Goal: Task Accomplishment & Management: Complete application form

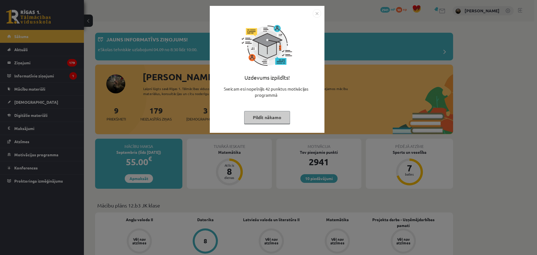
click at [286, 17] on img "Close" at bounding box center [317, 13] width 8 height 8
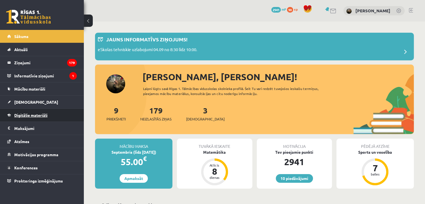
click at [23, 117] on link "Digitālie materiāli" at bounding box center [42, 115] width 70 height 13
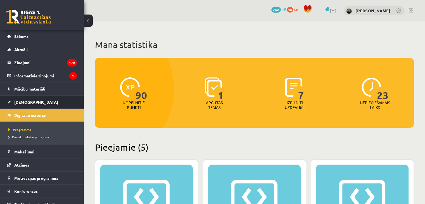
click at [30, 103] on span "[DEMOGRAPHIC_DATA]" at bounding box center [36, 102] width 44 height 5
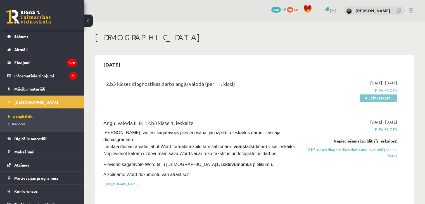
click at [286, 96] on link "Pildīt ieskaiti" at bounding box center [378, 97] width 37 height 7
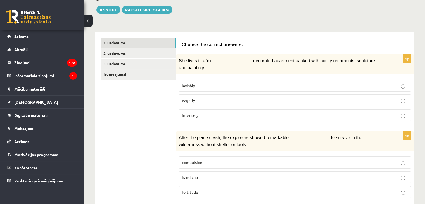
scroll to position [84, 0]
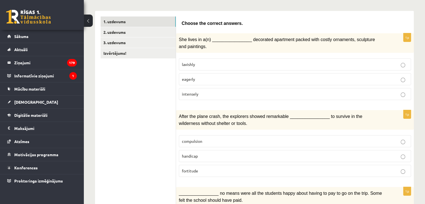
drag, startPoint x: 225, startPoint y: 63, endPoint x: 228, endPoint y: 40, distance: 23.4
click at [227, 44] on div "1p She lives in a(n) ________________ decorated apartment packed with costly or…" at bounding box center [295, 68] width 238 height 71
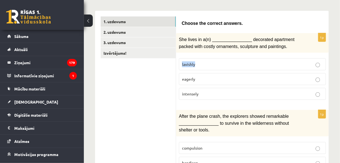
click at [85, 19] on button at bounding box center [88, 21] width 9 height 12
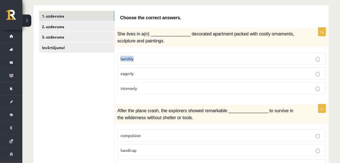
scroll to position [62, 0]
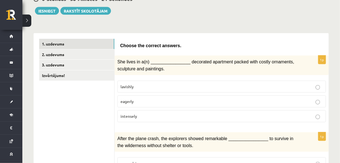
drag, startPoint x: 121, startPoint y: 86, endPoint x: 142, endPoint y: 114, distance: 35.6
click at [142, 114] on fieldset "lavishly eagerly intensely" at bounding box center [221, 101] width 209 height 46
drag, startPoint x: 103, startPoint y: 111, endPoint x: 123, endPoint y: 89, distance: 29.1
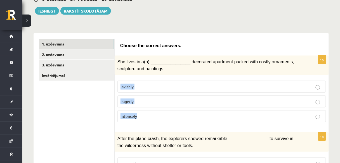
drag, startPoint x: 119, startPoint y: 86, endPoint x: 142, endPoint y: 120, distance: 41.7
click at [142, 120] on fieldset "lavishly eagerly intensely" at bounding box center [221, 101] width 209 height 46
click at [188, 85] on p "lavishly" at bounding box center [222, 87] width 202 height 6
drag, startPoint x: 121, startPoint y: 99, endPoint x: 134, endPoint y: 97, distance: 13.8
click at [134, 99] on p "eagerly" at bounding box center [222, 102] width 202 height 6
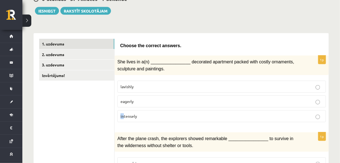
drag, startPoint x: 120, startPoint y: 113, endPoint x: 123, endPoint y: 113, distance: 3.1
click at [123, 113] on label "intensely" at bounding box center [221, 116] width 209 height 12
drag, startPoint x: 119, startPoint y: 116, endPoint x: 138, endPoint y: 114, distance: 18.5
click at [138, 114] on label "intensely" at bounding box center [221, 116] width 209 height 12
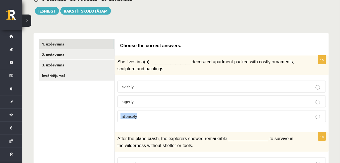
click at [134, 124] on div "1p She lives in a(n) ________________ decorated apartment packed with costly or…" at bounding box center [222, 91] width 214 height 71
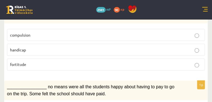
scroll to position [199, 0]
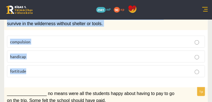
drag, startPoint x: 29, startPoint y: 20, endPoint x: 67, endPoint y: 79, distance: 69.9
click at [67, 79] on div "1p After the plane crash, the explorers showed remarkable ________________ to s…" at bounding box center [106, 46] width 204 height 71
copy div "After the plane crash, the explorers showed remarkable ________________ to surv…"
click at [99, 72] on p "fortitude" at bounding box center [106, 71] width 192 height 6
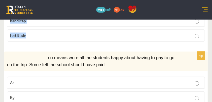
scroll to position [268, 0]
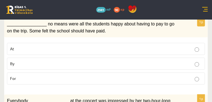
click at [65, 22] on div "________________ no means were all the students happy about having to pay to go…" at bounding box center [106, 28] width 204 height 20
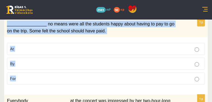
drag, startPoint x: 30, startPoint y: 24, endPoint x: 84, endPoint y: 84, distance: 81.2
click at [84, 84] on div "1p ________________ no means were all the students happy about having to pay to…" at bounding box center [106, 53] width 204 height 71
copy div "________________ no means were all the students happy about having to pay to go…"
click at [76, 70] on label "By" at bounding box center [106, 64] width 199 height 12
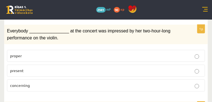
scroll to position [352, 0]
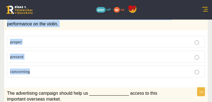
drag, startPoint x: 31, startPoint y: 17, endPoint x: 65, endPoint y: 74, distance: 65.4
click at [65, 74] on div "1p Everybody ________________ at the concert was impressed by her two-hour-long…" at bounding box center [106, 46] width 204 height 71
copy div "Everybody ________________ at the concert was impressed by her two-hour-long pe…"
click at [84, 53] on label "present" at bounding box center [106, 57] width 199 height 12
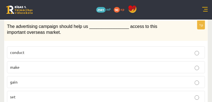
scroll to position [436, 0]
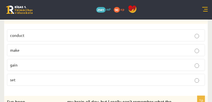
click at [55, 80] on p "set" at bounding box center [106, 80] width 192 height 6
drag, startPoint x: 57, startPoint y: 74, endPoint x: 60, endPoint y: 63, distance: 11.3
click at [60, 63] on fieldset "conduct make gain set" at bounding box center [106, 57] width 199 height 61
click at [31, 7] on div "The advertising campaign should help us ________________ access to this importa…" at bounding box center [106, 14] width 204 height 20
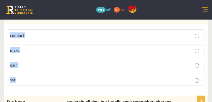
drag, startPoint x: 30, startPoint y: 8, endPoint x: 57, endPoint y: 76, distance: 73.7
click at [57, 77] on div "1p The advertising campaign should help us ________________ access to this impo…" at bounding box center [106, 47] width 204 height 87
copy div "The advertising campaign should help us ________________ access to this importa…"
click at [42, 66] on p "gain" at bounding box center [106, 65] width 192 height 6
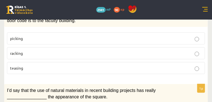
scroll to position [520, 0]
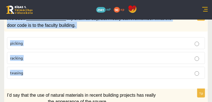
drag, startPoint x: 31, startPoint y: 20, endPoint x: 52, endPoint y: 74, distance: 58.2
click at [52, 74] on div "1p I’ve been ________________ my brain all day, but I really can’t remember wha…" at bounding box center [106, 47] width 204 height 71
copy div "I’ve been ________________ my brain all day, but I really can’t remember what t…"
click at [80, 59] on p "racking" at bounding box center [106, 58] width 192 height 6
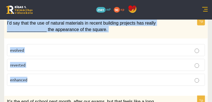
scroll to position [604, 0]
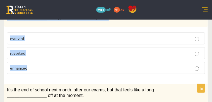
drag, startPoint x: 30, startPoint y: 64, endPoint x: 57, endPoint y: 65, distance: 26.3
click at [57, 65] on div "1p I’d say that the use of natural materials in recent building projects has re…" at bounding box center [106, 41] width 204 height 73
copy div "I’d say that the use of natural materials in recent building projects has reall…"
click at [66, 67] on p "enhanced" at bounding box center [106, 68] width 192 height 6
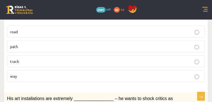
scroll to position [674, 0]
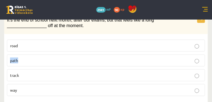
drag, startPoint x: 33, startPoint y: 57, endPoint x: 41, endPoint y: 58, distance: 8.4
click at [41, 58] on label "path" at bounding box center [106, 61] width 199 height 12
click at [44, 58] on p "path" at bounding box center [106, 61] width 192 height 6
drag, startPoint x: 32, startPoint y: 58, endPoint x: 46, endPoint y: 60, distance: 14.0
click at [46, 60] on label "path" at bounding box center [106, 61] width 199 height 12
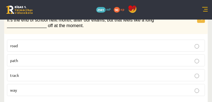
click at [77, 26] on span "It’s the end of school next month, after our exams, but that feels like a long …" at bounding box center [80, 23] width 147 height 11
click at [55, 88] on p "way" at bounding box center [106, 90] width 192 height 6
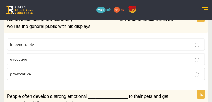
scroll to position [772, 0]
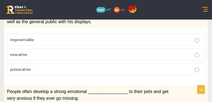
drag, startPoint x: 42, startPoint y: 14, endPoint x: 65, endPoint y: 12, distance: 22.5
click at [65, 12] on span "His art installations are extremely ________________ – he wants to shock critic…" at bounding box center [90, 17] width 166 height 11
click at [66, 26] on div "1p His art installations are extremely ________________ – he wants to shock cri…" at bounding box center [106, 43] width 204 height 71
click at [151, 23] on div "His art installations are extremely ________________ – he wants to shock critic…" at bounding box center [106, 18] width 204 height 20
click at [71, 63] on label "provocative" at bounding box center [106, 69] width 199 height 12
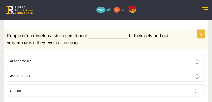
scroll to position [842, 0]
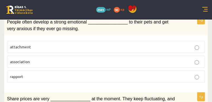
click at [73, 44] on p "attachment" at bounding box center [106, 47] width 192 height 6
drag, startPoint x: 34, startPoint y: 41, endPoint x: 176, endPoint y: 36, distance: 142.7
click at [173, 41] on label "attachment" at bounding box center [106, 47] width 199 height 12
click at [182, 31] on div "1p People often develop a strong emotional ________________ to their pets and g…" at bounding box center [106, 51] width 204 height 71
click at [169, 45] on p "attachment" at bounding box center [106, 47] width 192 height 6
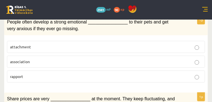
click at [169, 45] on p "attachment" at bounding box center [106, 47] width 192 height 6
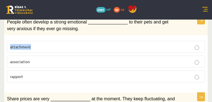
click at [169, 45] on p "attachment" at bounding box center [106, 47] width 192 height 6
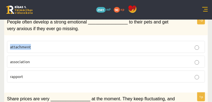
click at [169, 45] on p "attachment" at bounding box center [106, 47] width 192 height 6
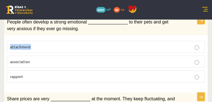
click at [169, 45] on p "attachment" at bounding box center [106, 47] width 192 height 6
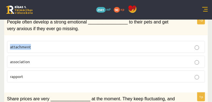
click at [169, 45] on p "attachment" at bounding box center [106, 47] width 192 height 6
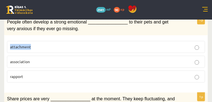
click at [56, 33] on div "1p People often develop a strong emotional ________________ to their pets and g…" at bounding box center [106, 51] width 204 height 71
drag, startPoint x: 54, startPoint y: 43, endPoint x: 30, endPoint y: 45, distance: 23.8
click at [30, 45] on div "1p People often develop a strong emotional ________________ to their pets and g…" at bounding box center [106, 51] width 204 height 71
click at [102, 31] on div "1p People often develop a strong emotional ________________ to their pets and g…" at bounding box center [106, 51] width 204 height 71
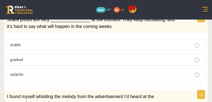
scroll to position [925, 0]
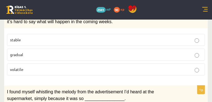
drag, startPoint x: 155, startPoint y: 10, endPoint x: 174, endPoint y: 9, distance: 19.1
click at [174, 13] on span "Share prices are very ________________ at the moment. They keep fluctuating, an…" at bounding box center [91, 18] width 168 height 11
click at [178, 18] on div "Share prices are very ________________ at the moment. They keep fluctuating, an…" at bounding box center [106, 19] width 204 height 20
click at [40, 67] on label "volatile" at bounding box center [106, 69] width 199 height 12
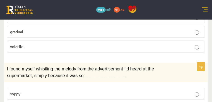
scroll to position [987, 0]
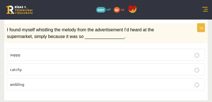
click at [22, 67] on span "catchy" at bounding box center [16, 69] width 12 height 5
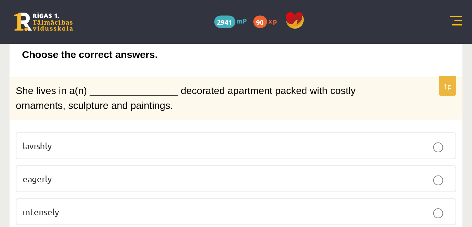
scroll to position [98, 0]
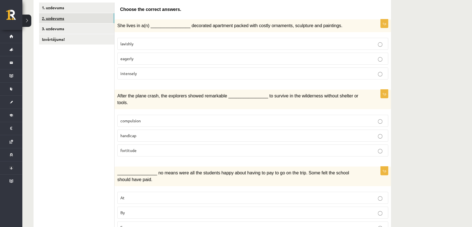
click at [78, 18] on link "2. uzdevums" at bounding box center [76, 18] width 75 height 10
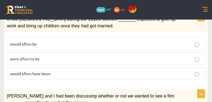
scroll to position [124, 0]
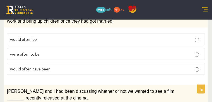
click at [37, 42] on span "would often be" at bounding box center [23, 39] width 27 height 5
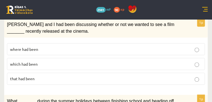
scroll to position [208, 0]
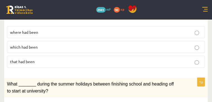
click at [51, 50] on p "which had been" at bounding box center [106, 47] width 192 height 6
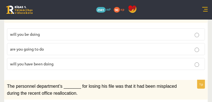
scroll to position [278, 0]
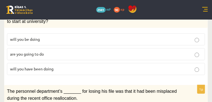
click at [35, 59] on label "are you going to do" at bounding box center [106, 54] width 199 height 12
click at [42, 44] on label "will you be doing" at bounding box center [106, 39] width 199 height 12
click at [68, 59] on label "are you going to do" at bounding box center [106, 54] width 199 height 12
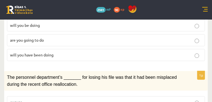
scroll to position [362, 0]
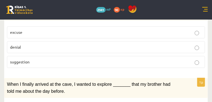
click at [52, 34] on p "excuse" at bounding box center [106, 32] width 192 height 6
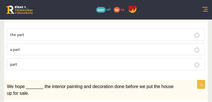
scroll to position [432, 0]
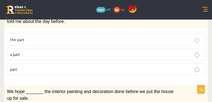
click at [58, 39] on p "the part" at bounding box center [106, 40] width 192 height 6
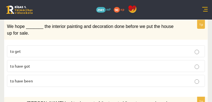
scroll to position [502, 0]
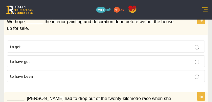
click at [50, 42] on label "to get" at bounding box center [106, 47] width 199 height 12
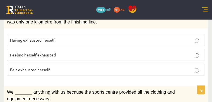
scroll to position [585, 0]
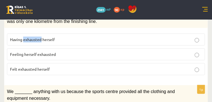
drag, startPoint x: 47, startPoint y: 37, endPoint x: 64, endPoint y: 39, distance: 16.9
click at [64, 39] on p "Having exhausted herself" at bounding box center [106, 40] width 192 height 6
click at [47, 45] on fieldset "Having exhausted herself Feeling herself exhausted Felt exhausted herself" at bounding box center [106, 54] width 199 height 46
click at [62, 39] on p "Having exhausted herself" at bounding box center [106, 40] width 192 height 6
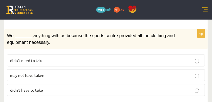
scroll to position [655, 0]
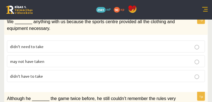
click at [74, 44] on p "didn’t need to take" at bounding box center [106, 47] width 192 height 6
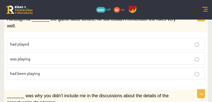
scroll to position [739, 0]
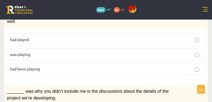
click at [40, 67] on span "had been playing" at bounding box center [25, 69] width 30 height 5
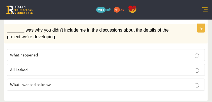
scroll to position [801, 0]
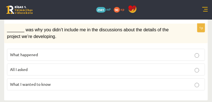
drag, startPoint x: 77, startPoint y: 77, endPoint x: 79, endPoint y: 75, distance: 3.0
click at [79, 81] on p "What I wanted to know" at bounding box center [106, 84] width 192 height 6
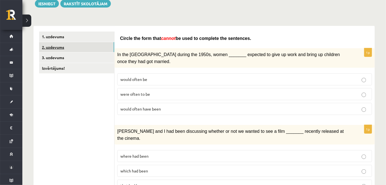
scroll to position [59, 0]
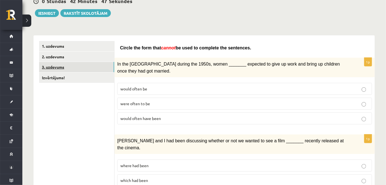
click at [82, 63] on link "3. uzdevums" at bounding box center [76, 67] width 75 height 10
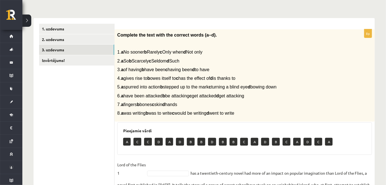
scroll to position [55, 0]
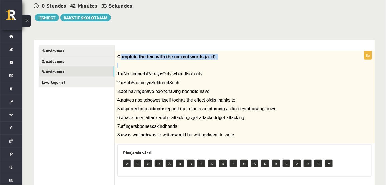
click at [141, 66] on div "Complete the text with the correct words (a–d). 1. a No sooner b Rarely c Only …" at bounding box center [245, 97] width 261 height 93
drag, startPoint x: 138, startPoint y: 80, endPoint x: 125, endPoint y: 63, distance: 21.4
click at [138, 79] on div "Complete the text with the correct words (a–d). 1. a No sooner b Rarely c Only …" at bounding box center [245, 97] width 261 height 93
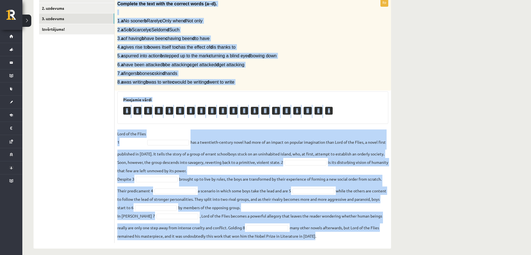
scroll to position [113, 0]
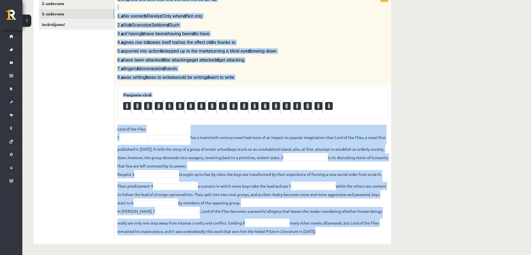
drag, startPoint x: 116, startPoint y: 55, endPoint x: 321, endPoint y: 233, distance: 271.1
click at [321, 204] on div "8p Complete the text with the correct words (a–d). 1. a No sooner b Rarely c On…" at bounding box center [253, 115] width 277 height 245
copy div "Complete the text with the correct words (a–d). 1. a No sooner b Rarely c Only …"
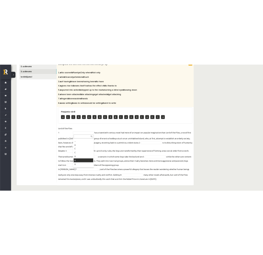
scroll to position [108, 0]
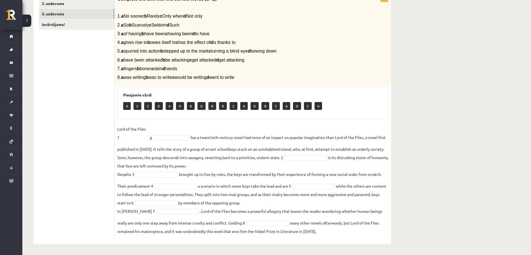
drag, startPoint x: 359, startPoint y: 5, endPoint x: 266, endPoint y: 4, distance: 93.4
click at [264, 4] on div "Complete the text with the correct words (a–d). 1. a No sooner b Rarely c Only …" at bounding box center [253, 39] width 277 height 93
drag, startPoint x: 297, startPoint y: 10, endPoint x: 262, endPoint y: 9, distance: 35.5
click at [262, 9] on p at bounding box center [238, 8] width 243 height 6
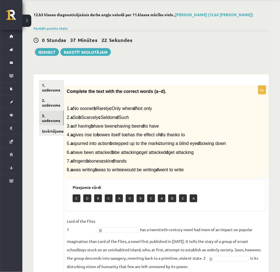
scroll to position [37, 0]
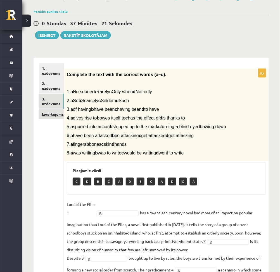
click at [51, 110] on link "Izvērtējums!" at bounding box center [51, 114] width 25 height 10
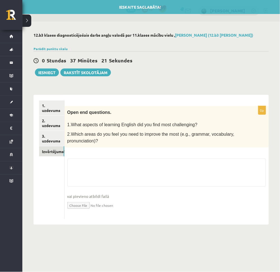
scroll to position [0, 0]
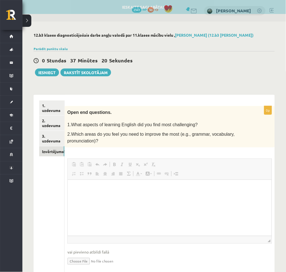
click at [101, 172] on link "По центру" at bounding box center [105, 173] width 8 height 7
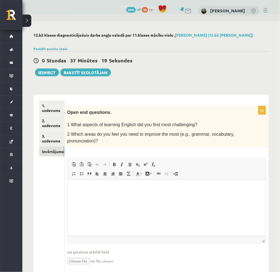
click at [94, 191] on html at bounding box center [166, 187] width 198 height 17
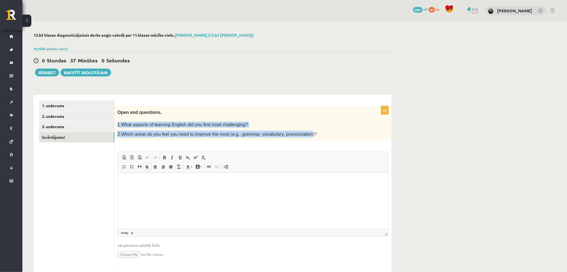
drag, startPoint x: 117, startPoint y: 122, endPoint x: 296, endPoint y: 138, distance: 179.7
click at [296, 138] on div "Open end questions. 1.What aspects of learning English did you find most challe…" at bounding box center [253, 123] width 277 height 35
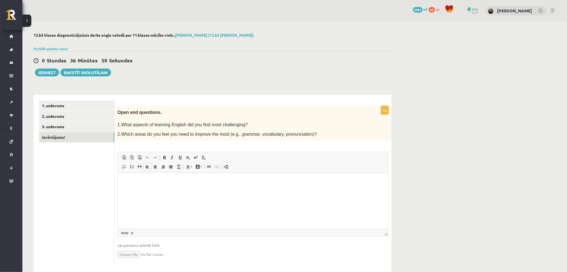
click at [300, 132] on p "2.Which areas do you feel you need to improve the most (e.g., grammar, vocabula…" at bounding box center [238, 134] width 243 height 7
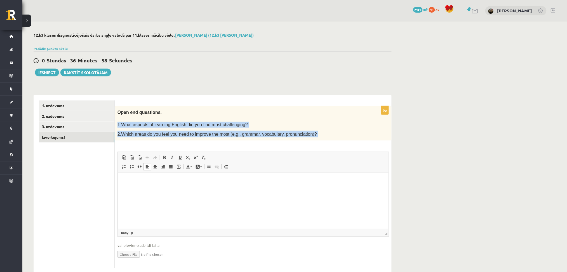
drag, startPoint x: 300, startPoint y: 132, endPoint x: 119, endPoint y: 121, distance: 180.9
click at [119, 121] on div "Open end questions. 1.What aspects of learning English did you find most challe…" at bounding box center [253, 123] width 277 height 35
copy div "1.What aspects of learning English did you find most challenging? 2.Which areas…"
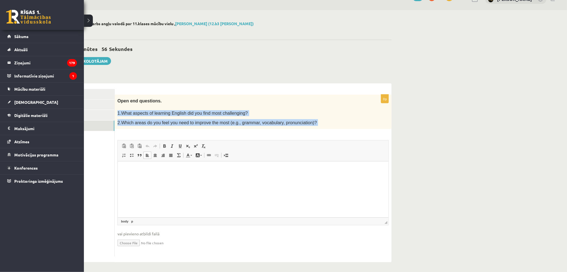
scroll to position [12, 0]
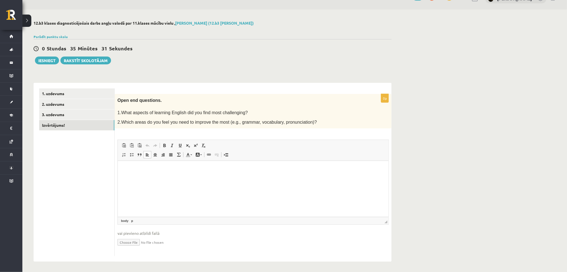
click at [222, 176] on html at bounding box center [252, 169] width 271 height 17
drag, startPoint x: 148, startPoint y: 168, endPoint x: 127, endPoint y: 169, distance: 20.4
click at [127, 169] on p "**********" at bounding box center [252, 169] width 259 height 6
click at [46, 58] on button "Iesniegt" at bounding box center [47, 60] width 24 height 8
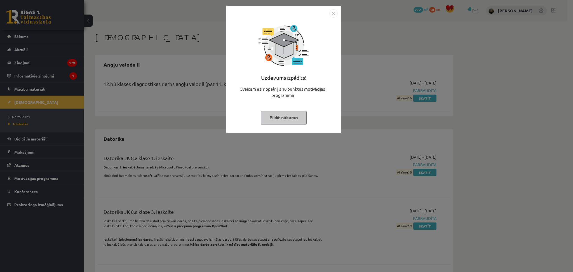
click at [282, 118] on button "Pildīt nākamo" at bounding box center [284, 117] width 46 height 13
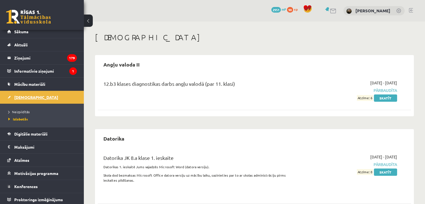
scroll to position [6, 0]
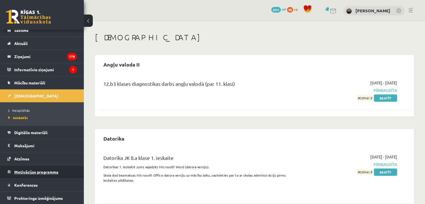
click at [35, 170] on span "Motivācijas programma" at bounding box center [36, 171] width 44 height 5
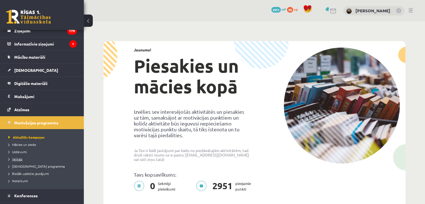
scroll to position [42, 0]
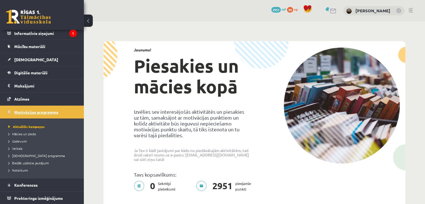
click at [34, 109] on link "Motivācijas programma" at bounding box center [42, 112] width 70 height 13
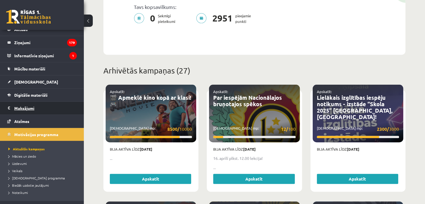
scroll to position [0, 0]
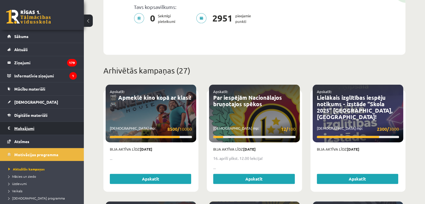
click at [33, 128] on legend "Maksājumi 0" at bounding box center [45, 128] width 63 height 13
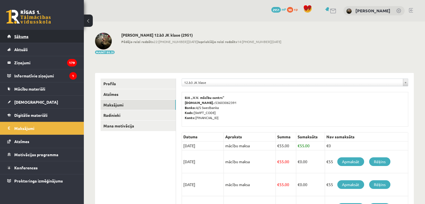
click at [22, 35] on span "Sākums" at bounding box center [21, 36] width 14 height 5
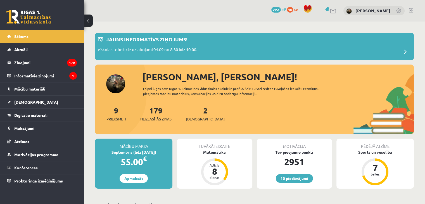
click at [271, 7] on span "2951" at bounding box center [276, 10] width 10 height 6
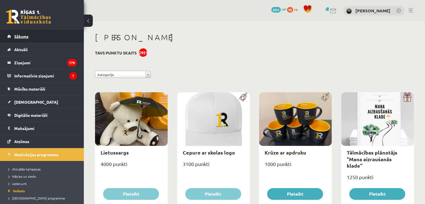
click at [26, 39] on link "Sākums" at bounding box center [42, 36] width 70 height 13
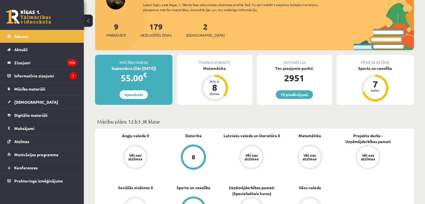
scroll to position [28, 0]
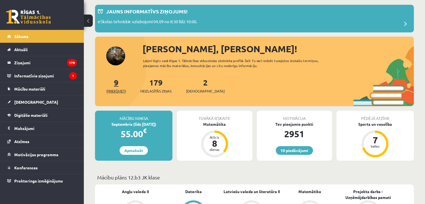
click at [118, 88] on span "Priekšmeti" at bounding box center [116, 91] width 19 height 6
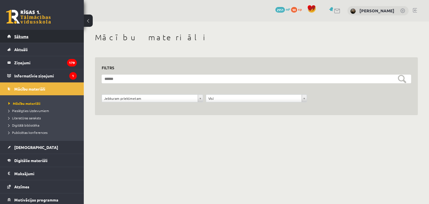
click at [38, 37] on link "Sākums" at bounding box center [42, 36] width 70 height 13
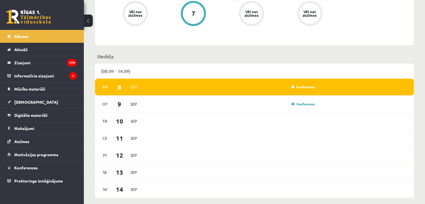
scroll to position [196, 0]
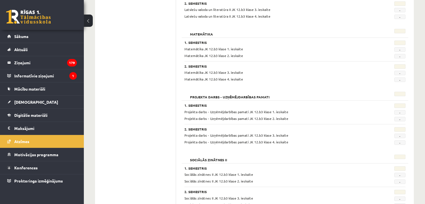
scroll to position [56, 0]
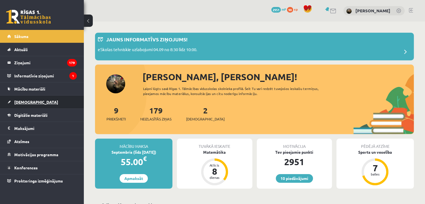
click at [25, 102] on span "[DEMOGRAPHIC_DATA]" at bounding box center [36, 102] width 44 height 5
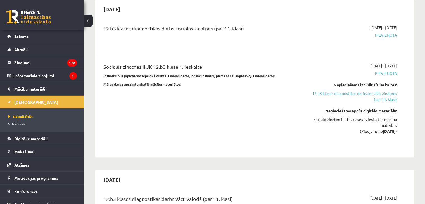
scroll to position [308, 0]
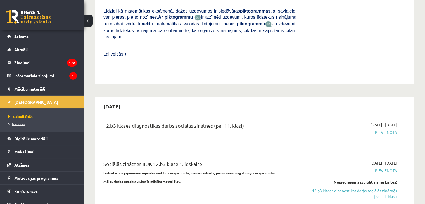
click at [22, 122] on span "Izlabotās" at bounding box center [16, 124] width 17 height 4
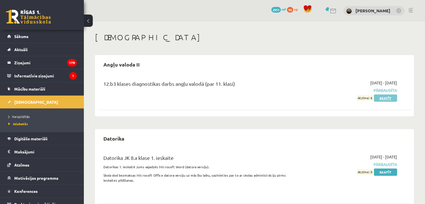
click at [384, 97] on link "Skatīt" at bounding box center [385, 97] width 23 height 7
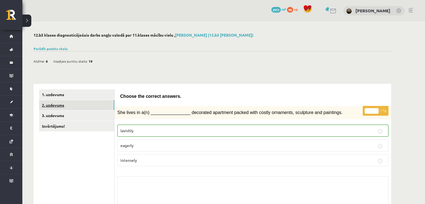
click at [93, 105] on link "2. uzdevums" at bounding box center [76, 105] width 75 height 10
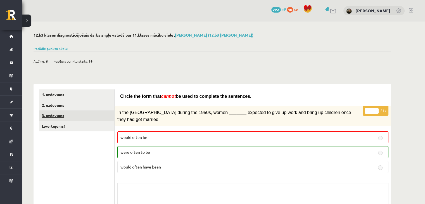
click at [51, 115] on link "3. uzdevums" at bounding box center [76, 115] width 75 height 10
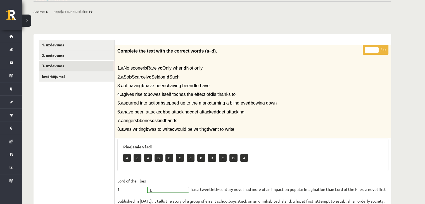
scroll to position [49, 0]
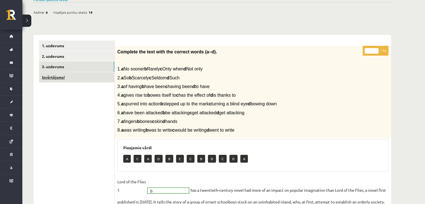
click at [84, 75] on link "Izvērtējums!" at bounding box center [76, 77] width 75 height 10
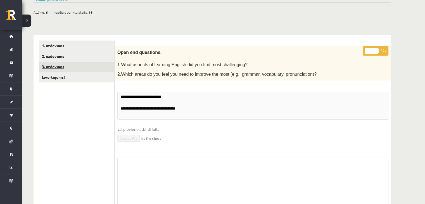
click at [91, 66] on link "3. uzdevums" at bounding box center [76, 67] width 75 height 10
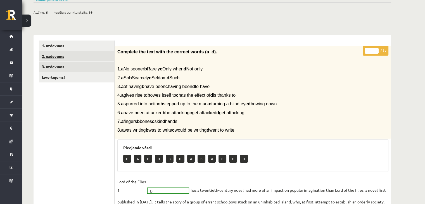
click at [94, 61] on link "2. uzdevums" at bounding box center [76, 56] width 75 height 10
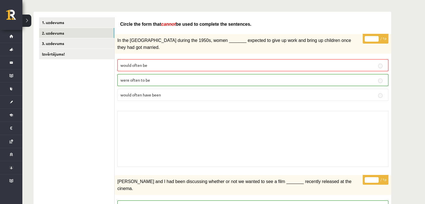
scroll to position [0, 0]
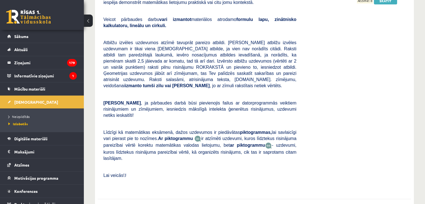
scroll to position [1510, 0]
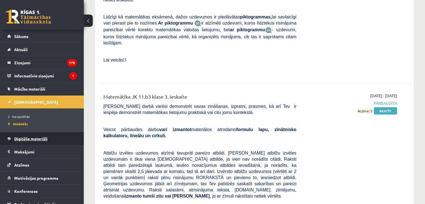
click at [37, 138] on span "Digitālie materiāli" at bounding box center [30, 138] width 33 height 5
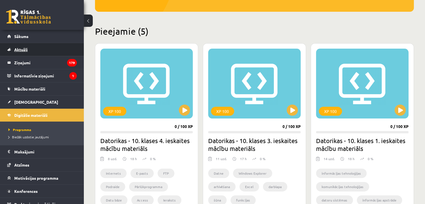
scroll to position [116, 0]
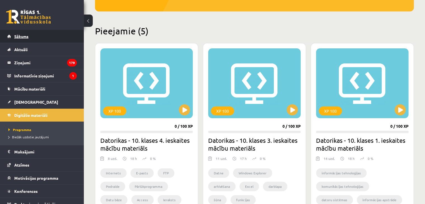
click at [36, 40] on link "Sākums" at bounding box center [42, 36] width 70 height 13
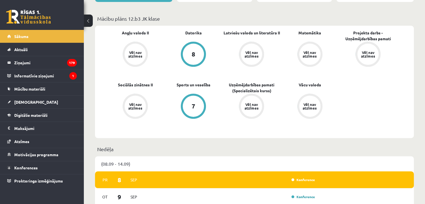
scroll to position [196, 0]
